Goal: Transaction & Acquisition: Purchase product/service

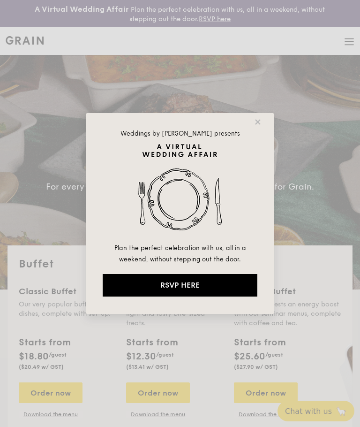
select select
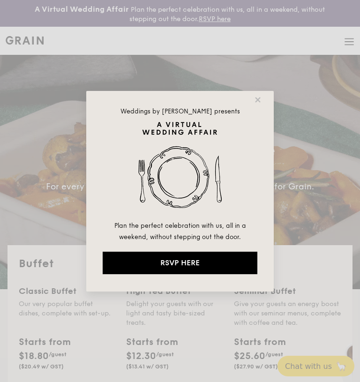
click at [259, 98] on icon at bounding box center [257, 99] width 5 height 5
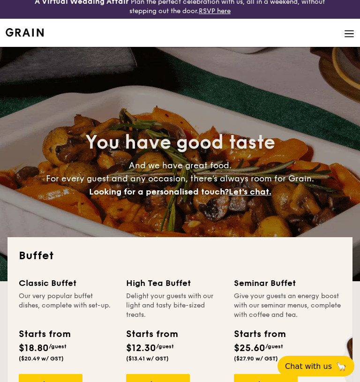
scroll to position [8, 0]
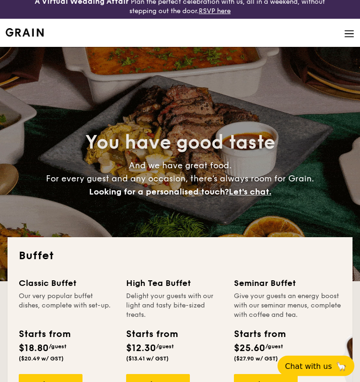
click at [155, 295] on div "Delight your guests with our light and tasty bite-sized treats." at bounding box center [174, 306] width 96 height 28
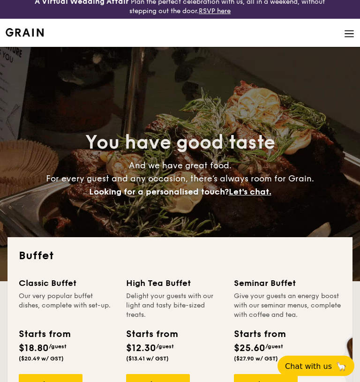
click at [157, 383] on div "Order now" at bounding box center [158, 385] width 64 height 21
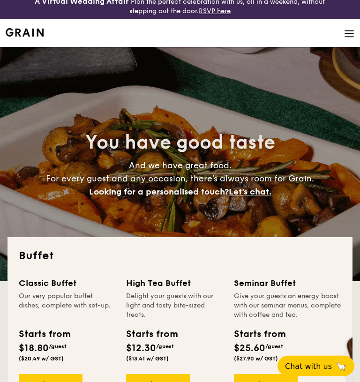
scroll to position [8, 0]
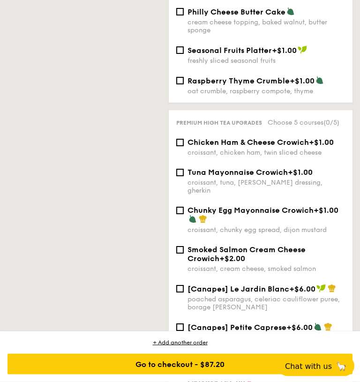
scroll to position [1817, 0]
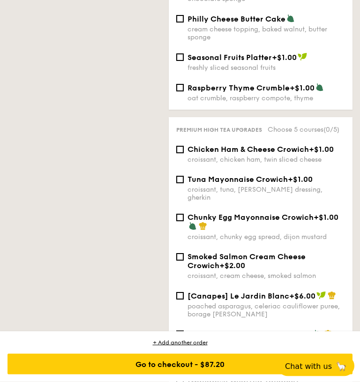
select select
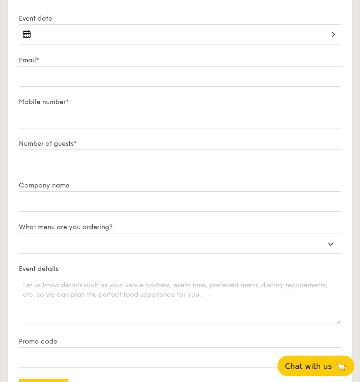
scroll to position [36, 0]
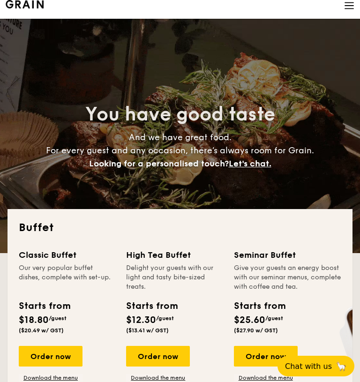
click at [263, 361] on div "Order now" at bounding box center [266, 356] width 64 height 21
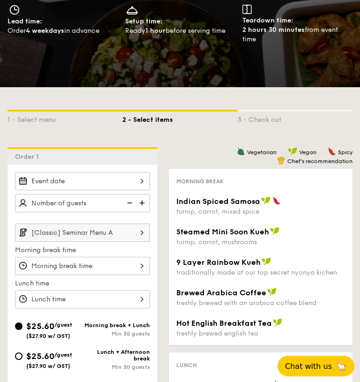
scroll to position [152, 0]
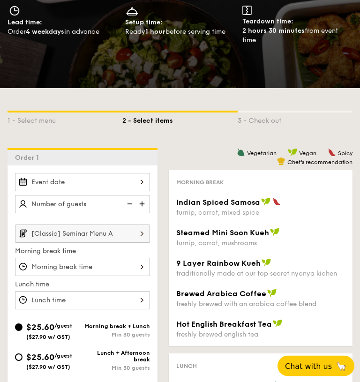
select select
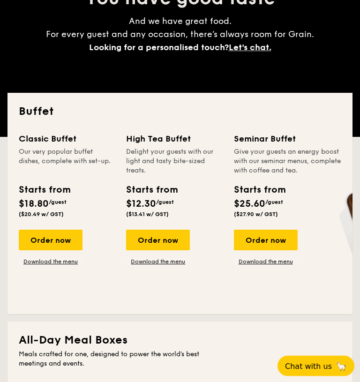
scroll to position [36, 0]
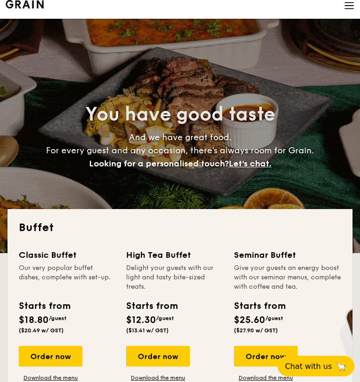
click at [52, 357] on div "Order now" at bounding box center [51, 356] width 64 height 21
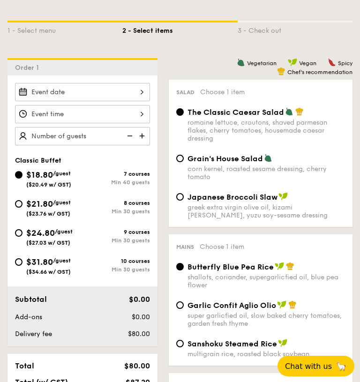
scroll to position [242, 0]
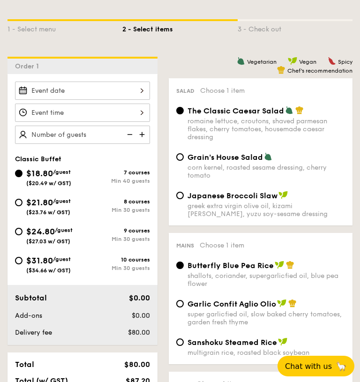
click at [47, 216] on span "($23.76 w/ GST)" at bounding box center [48, 212] width 44 height 7
click at [23, 206] on input "$21.80 /guest ($23.76 w/ GST) 8 courses Min 30 guests" at bounding box center [19, 203] width 8 height 8
radio input "true"
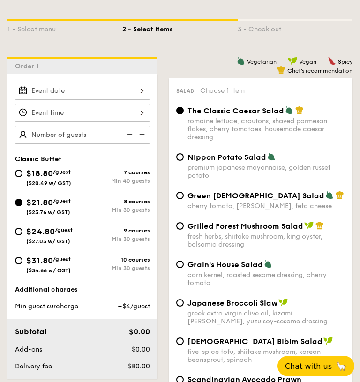
radio input "true"
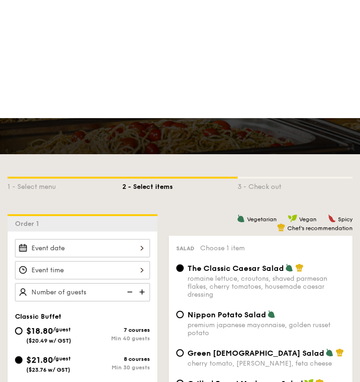
scroll to position [0, 0]
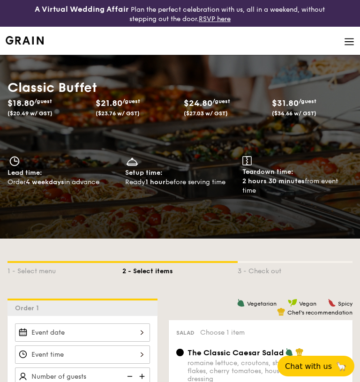
select select
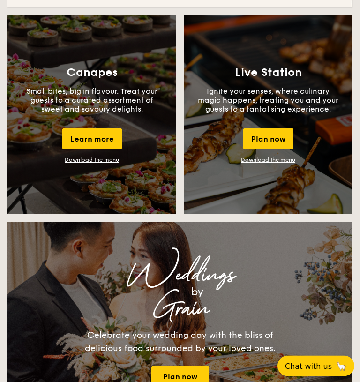
scroll to position [894, 0]
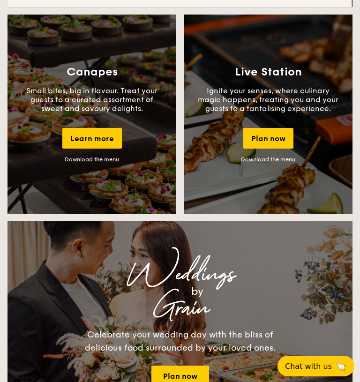
click at [89, 162] on link "Download the menu" at bounding box center [92, 159] width 54 height 7
